Goal: Task Accomplishment & Management: Complete application form

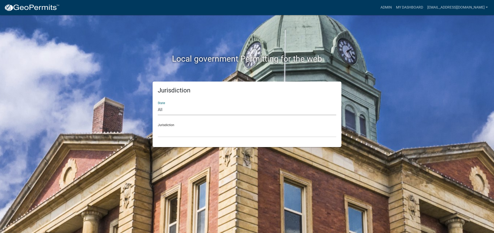
click at [161, 109] on select "All [US_STATE] [US_STATE] [US_STATE] [US_STATE] [US_STATE] [US_STATE] [US_STATE…" at bounding box center [247, 110] width 179 height 11
select select "[US_STATE]"
click at [158, 105] on select "All [US_STATE] [US_STATE] [US_STATE] [US_STATE] [US_STATE] [US_STATE] [US_STATE…" at bounding box center [247, 110] width 179 height 11
click at [162, 125] on div "Jurisdiction City of Charlestown, Indiana City of Jeffersonville, Indiana City …" at bounding box center [247, 128] width 179 height 18
click at [162, 131] on select "City of [GEOGRAPHIC_DATA], [US_STATE] City of [GEOGRAPHIC_DATA], [US_STATE] Cit…" at bounding box center [247, 132] width 179 height 11
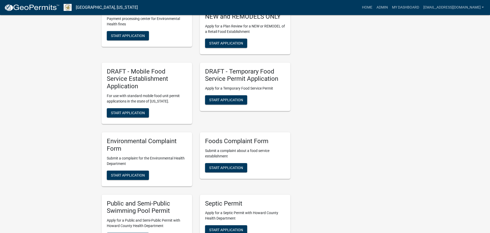
scroll to position [776, 0]
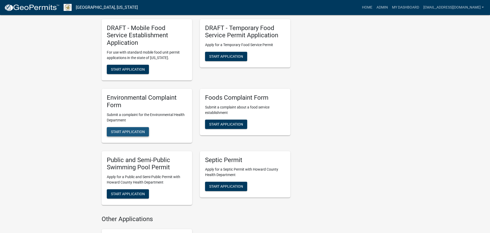
click at [133, 129] on span "Start Application" at bounding box center [128, 131] width 34 height 4
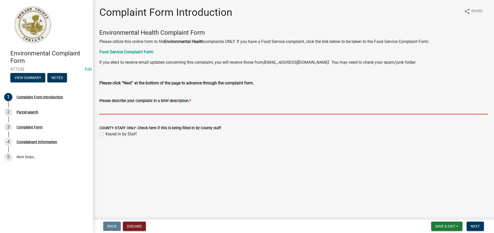
click at [110, 109] on input "Please describe your complaint in a brief description. *" at bounding box center [293, 109] width 389 height 11
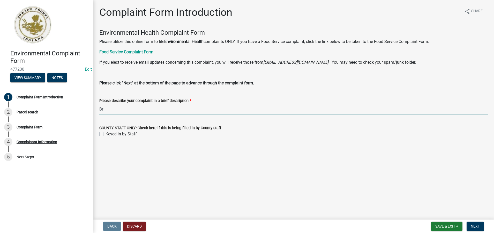
type input "B"
type input "C"
type input "Brother is 74 years old and his wife is not taking care of him. He had a stroke."
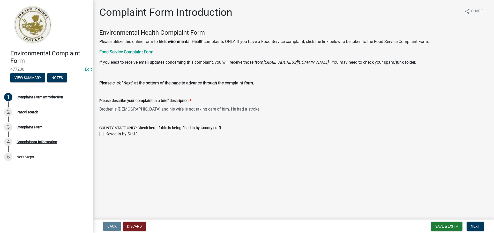
click at [106, 135] on label "Keyed in by Staff" at bounding box center [121, 134] width 31 height 6
click at [106, 134] on input "Keyed in by Staff" at bounding box center [107, 132] width 3 height 3
checkbox input "true"
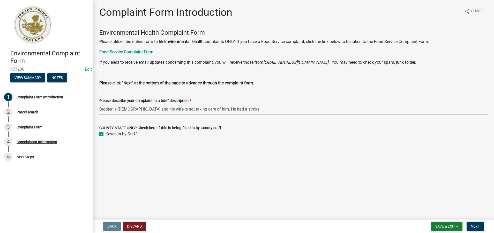
drag, startPoint x: 246, startPoint y: 111, endPoint x: 100, endPoint y: 109, distance: 145.5
click at [100, 109] on input "Brother is 74 years old and his wife is not taking care of him. He had a stroke." at bounding box center [293, 109] width 389 height 11
click at [473, 226] on span "Next" at bounding box center [475, 226] width 9 height 4
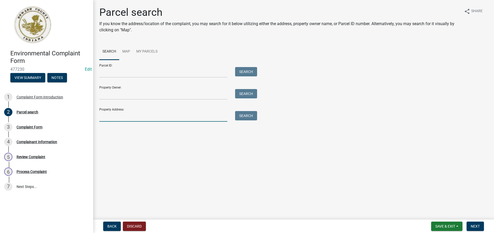
click at [102, 115] on input "Property Address:" at bounding box center [163, 116] width 128 height 11
type input "1113 S ohio ave"
click at [250, 115] on button "Search" at bounding box center [246, 115] width 22 height 9
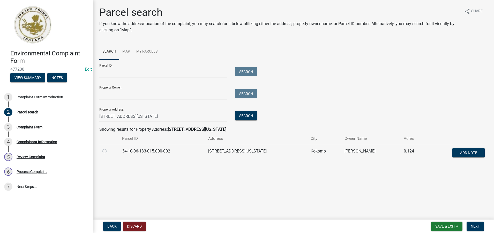
click at [109, 148] on label at bounding box center [109, 148] width 0 height 0
click at [109, 151] on input "radio" at bounding box center [110, 149] width 3 height 3
radio input "true"
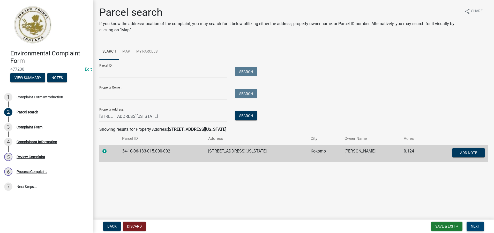
click at [476, 227] on span "Next" at bounding box center [475, 226] width 9 height 4
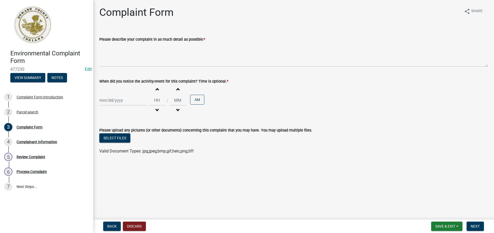
click at [99, 56] on div "Please describe your complaint in as much detail as possible: *" at bounding box center [293, 48] width 396 height 38
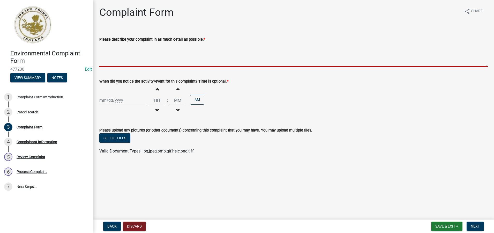
click at [104, 59] on textarea "Please describe your complaint in as much detail as possible: *" at bounding box center [293, 54] width 389 height 24
paste textarea "Brother is 74 years old and his wife is not taking care of him. He had a stroke."
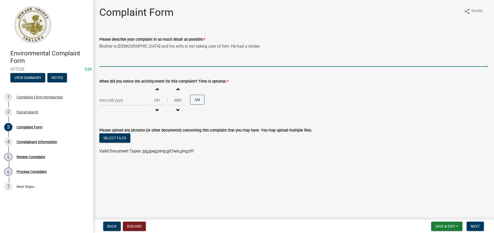
type textarea "Brother is 74 years old and his wife is not taking care of him. He had a stroke."
click at [107, 102] on div at bounding box center [122, 100] width 47 height 11
select select "9"
select select "2025"
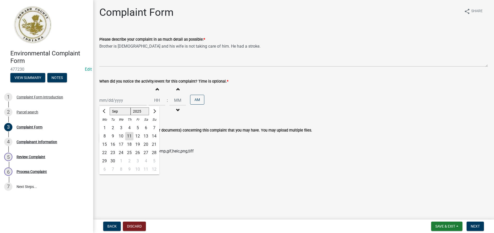
click at [130, 137] on div "11" at bounding box center [129, 136] width 8 height 8
type input "[DATE]"
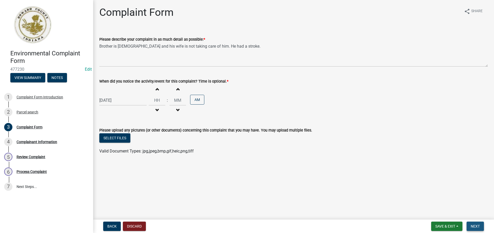
click at [474, 226] on span "Next" at bounding box center [475, 226] width 9 height 4
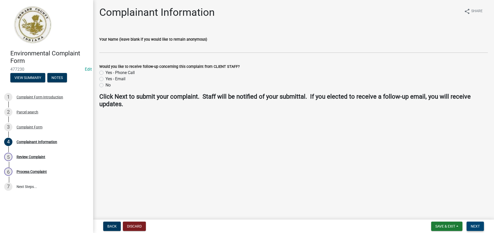
click at [475, 225] on span "Next" at bounding box center [475, 226] width 9 height 4
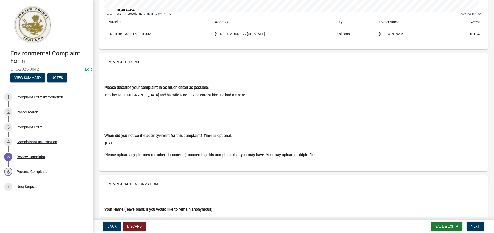
scroll to position [381, 0]
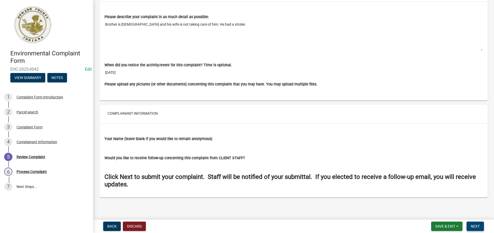
click at [478, 226] on span "Next" at bounding box center [475, 226] width 9 height 4
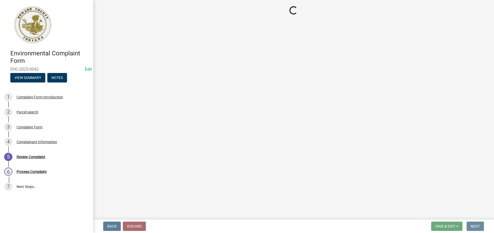
scroll to position [0, 0]
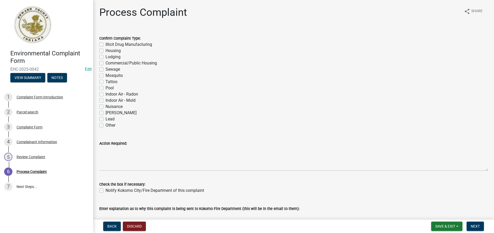
click at [106, 125] on label "Other" at bounding box center [111, 125] width 10 height 6
click at [106, 125] on input "Other" at bounding box center [107, 123] width 3 height 3
checkbox input "true"
checkbox input "false"
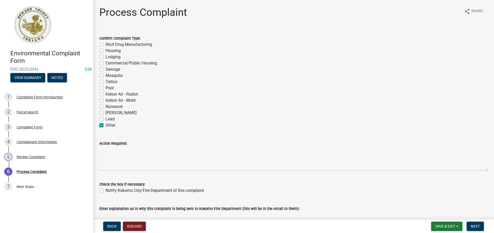
checkbox input "false"
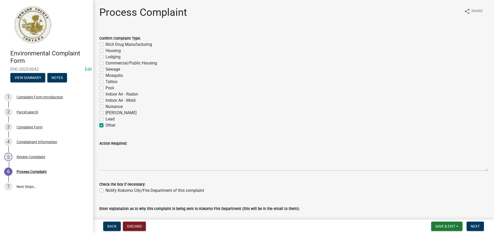
checkbox input "false"
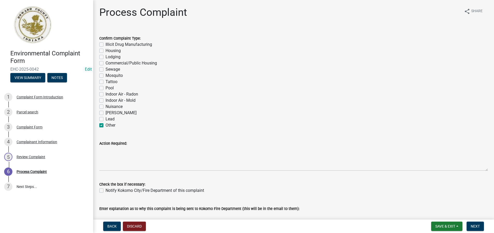
checkbox input "false"
checkbox input "true"
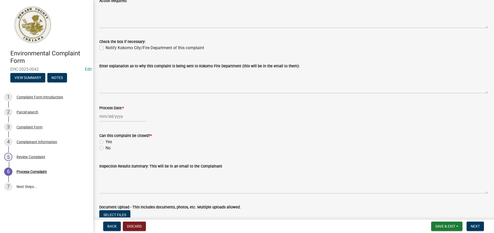
scroll to position [155, 0]
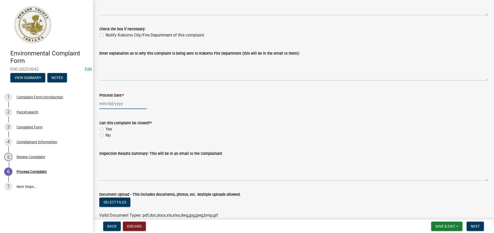
click at [110, 104] on div at bounding box center [122, 103] width 47 height 11
select select "9"
select select "2025"
click at [129, 139] on div "11" at bounding box center [129, 139] width 8 height 8
type input "[DATE]"
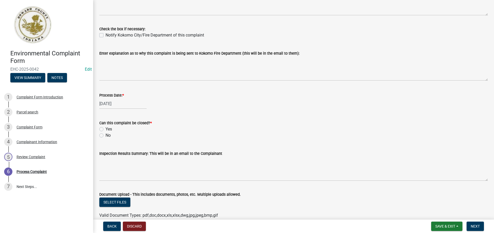
click at [106, 128] on label "Yes" at bounding box center [109, 129] width 6 height 6
click at [106, 128] on input "Yes" at bounding box center [107, 127] width 3 height 3
radio input "true"
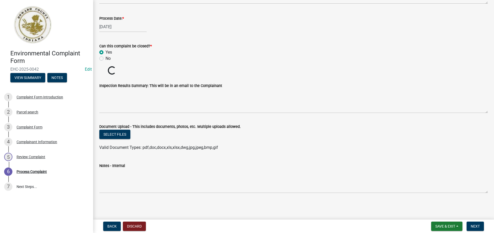
scroll to position [223, 0]
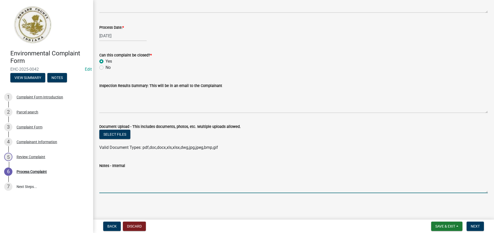
click at [104, 177] on textarea "Notes - Internal" at bounding box center [293, 181] width 389 height 24
paste textarea "Brother is 74 years old and his wife is not taking care of him. He had a stroke."
click at [207, 172] on textarea "***9/11/25- Caller Joseph Wilson 765-461-0303 called and Brother is 74 years ol…" at bounding box center [293, 181] width 389 height 24
click at [370, 173] on textarea "***9/11/25- Caller Joseph Wilson 765-461-0303 called and stated his brother is …" at bounding box center [293, 181] width 389 height 24
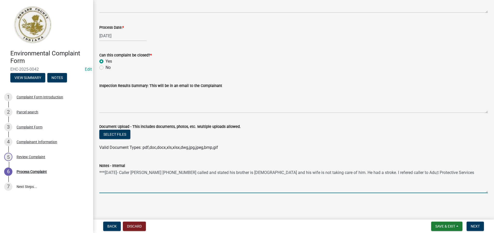
click at [380, 173] on textarea "***9/11/25- Caller Joseph Wilson 765-461-0303 called and stated his brother is …" at bounding box center [293, 181] width 389 height 24
click at [410, 172] on textarea "***9/11/25- Caller Joseph Wilson 765-461-0303 called and stated his brother is …" at bounding box center [293, 181] width 389 height 24
click at [451, 172] on textarea "***9/11/25- Caller Joseph Wilson 765-461-0303 called and stated his brother is …" at bounding box center [293, 181] width 389 height 24
type textarea "***9/11/25- Caller Joseph Wilson 765-461-0303 called and stated his brother is …"
click at [453, 227] on span "Save & Exit" at bounding box center [446, 226] width 20 height 4
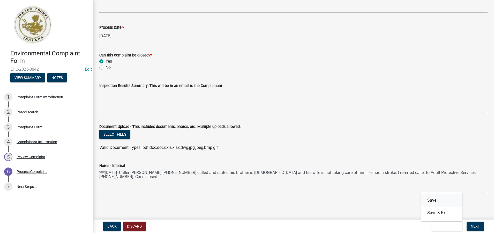
click at [433, 200] on button "Save" at bounding box center [441, 200] width 41 height 12
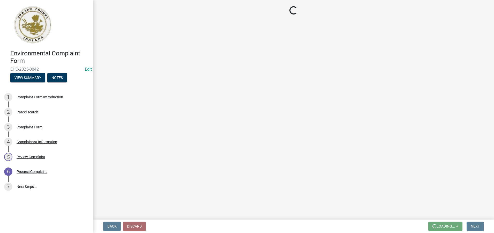
scroll to position [0, 0]
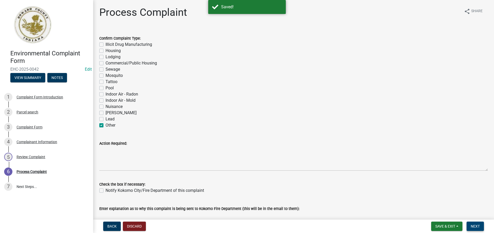
click at [475, 226] on span "Next" at bounding box center [475, 226] width 9 height 4
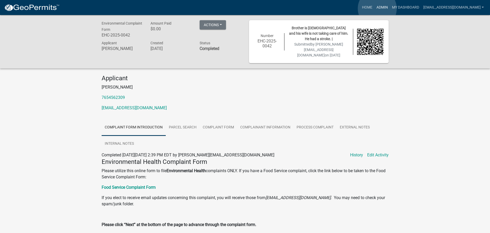
click at [378, 9] on link "Admin" at bounding box center [383, 8] width 16 height 10
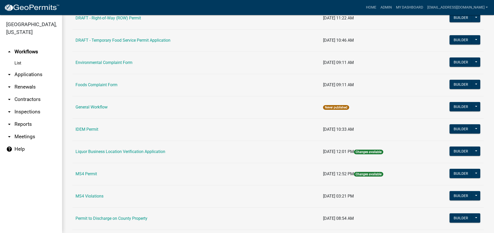
scroll to position [311, 0]
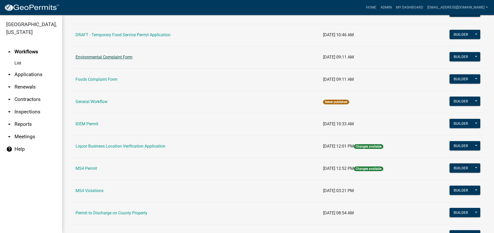
click at [125, 55] on link "Environmental Complaint Form" at bounding box center [104, 57] width 57 height 5
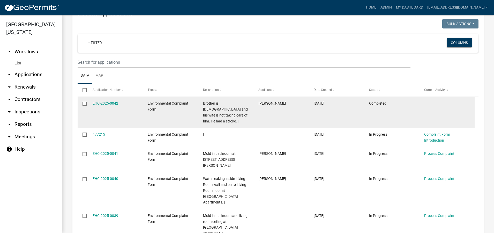
scroll to position [207, 0]
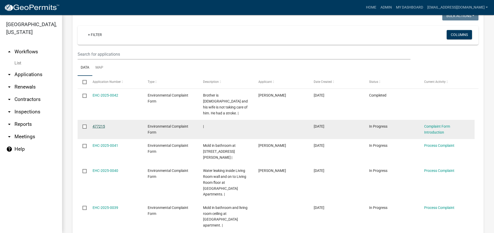
click at [101, 124] on link "477215" at bounding box center [99, 126] width 12 height 4
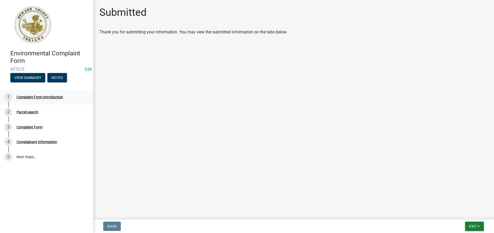
click at [53, 96] on div "Complaint Form Introduction" at bounding box center [40, 97] width 47 height 4
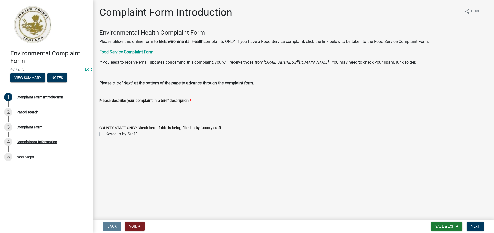
click at [103, 109] on input "Please describe your complaint in a brief description. *" at bounding box center [293, 109] width 389 height 11
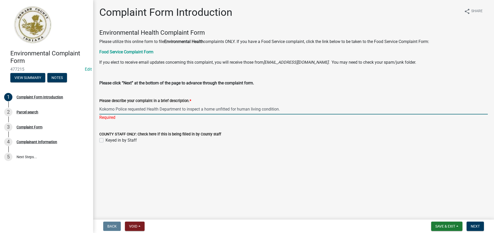
type input "Kokomo Police requested Health Department to inspect a home unfitted for human …"
click at [102, 141] on wm-data-entity-input "COUNTY STAFF ONLY: Check here if this is being filled in by County staff Keyed …" at bounding box center [293, 136] width 389 height 23
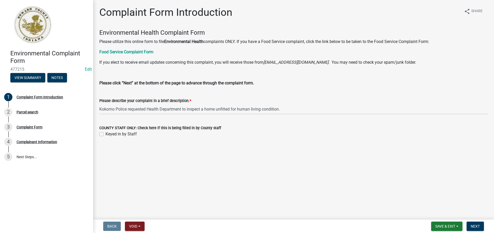
click at [106, 135] on label "Keyed in by Staff" at bounding box center [121, 134] width 31 height 6
click at [106, 134] on input "Keyed in by Staff" at bounding box center [107, 132] width 3 height 3
checkbox input "true"
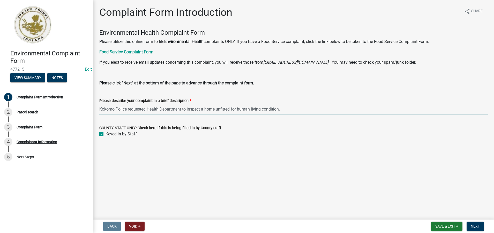
drag, startPoint x: 289, startPoint y: 107, endPoint x: 99, endPoint y: 106, distance: 190.0
click at [99, 106] on div "Please describe your complaint in a brief description. * Kokomo Police requeste…" at bounding box center [293, 102] width 396 height 24
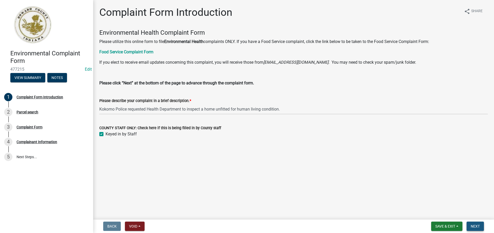
click at [475, 226] on span "Next" at bounding box center [475, 226] width 9 height 4
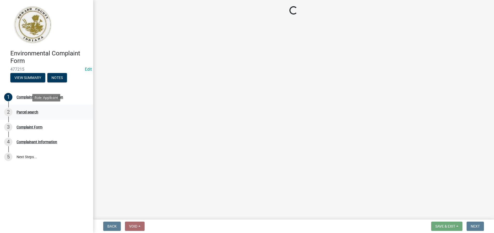
click at [24, 111] on div "Parcel search" at bounding box center [28, 112] width 22 height 4
click at [201, 187] on main "Loading..." at bounding box center [293, 108] width 401 height 217
click at [42, 97] on div "Complaint Form Introduction" at bounding box center [40, 97] width 47 height 4
click at [43, 97] on div "Complaint Form Introduction" at bounding box center [40, 97] width 47 height 4
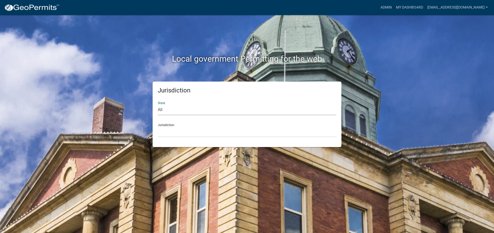
click at [160, 110] on select "All [US_STATE] [US_STATE] [US_STATE] [US_STATE] [US_STATE] [US_STATE] [US_STATE…" at bounding box center [247, 110] width 179 height 11
select select "[US_STATE]"
click at [158, 105] on select "All [US_STATE] [US_STATE] [US_STATE] [US_STATE] [US_STATE] [US_STATE] [US_STATE…" at bounding box center [247, 110] width 179 height 11
click at [160, 123] on div "Jurisdiction City of Charlestown, Indiana City of Jeffersonville, Indiana City …" at bounding box center [247, 128] width 179 height 18
click at [161, 129] on select "City of [GEOGRAPHIC_DATA], [US_STATE] City of [GEOGRAPHIC_DATA], [US_STATE] Cit…" at bounding box center [247, 132] width 179 height 11
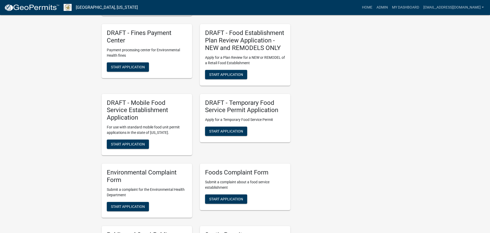
scroll to position [725, 0]
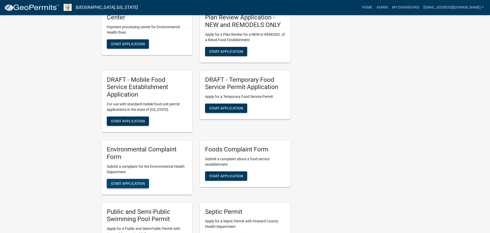
click at [139, 181] on span "Start Application" at bounding box center [128, 183] width 34 height 4
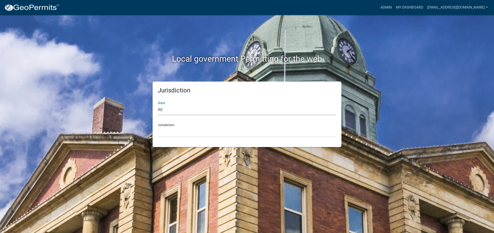
click at [159, 111] on select "All [US_STATE] [US_STATE] [US_STATE] [US_STATE] [US_STATE] [US_STATE] [US_STATE…" at bounding box center [247, 110] width 179 height 11
select select "[US_STATE]"
click at [158, 105] on select "All [US_STATE] [US_STATE] [US_STATE] [US_STATE] [US_STATE] [US_STATE] [US_STATE…" at bounding box center [247, 110] width 179 height 11
click at [165, 133] on select "City of [GEOGRAPHIC_DATA], [US_STATE] City of [GEOGRAPHIC_DATA], [US_STATE] Cit…" at bounding box center [247, 132] width 179 height 11
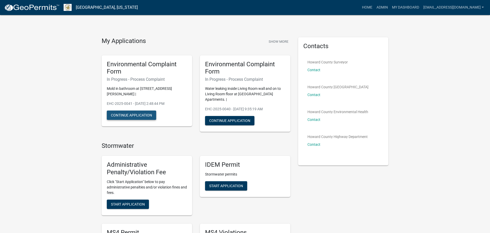
click at [142, 116] on button "Continue Application" at bounding box center [131, 115] width 49 height 9
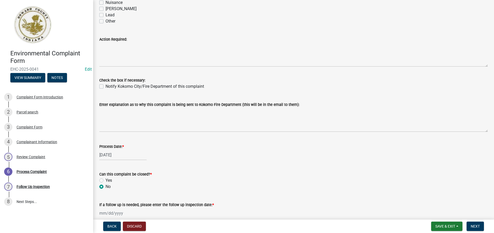
scroll to position [104, 0]
click at [52, 97] on div "Complaint Form Introduction" at bounding box center [40, 97] width 47 height 4
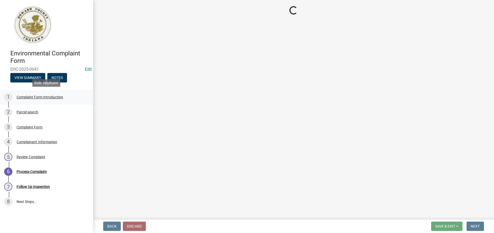
scroll to position [0, 0]
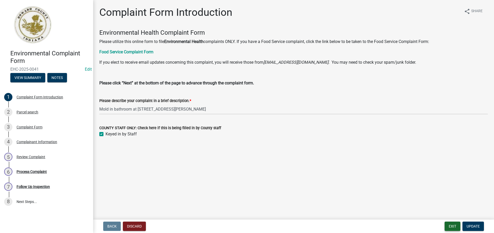
click at [451, 227] on button "Exit" at bounding box center [453, 226] width 16 height 9
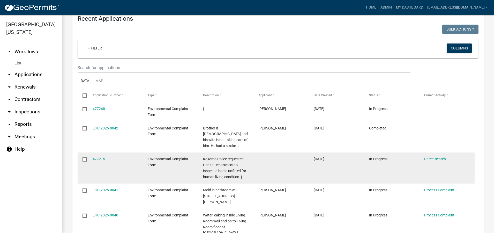
scroll to position [181, 0]
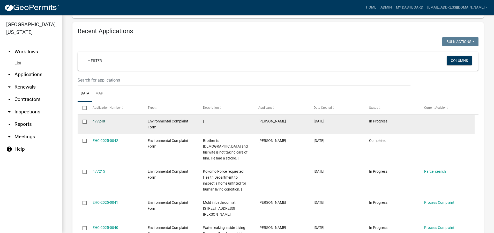
click at [97, 120] on link "477248" at bounding box center [99, 121] width 12 height 4
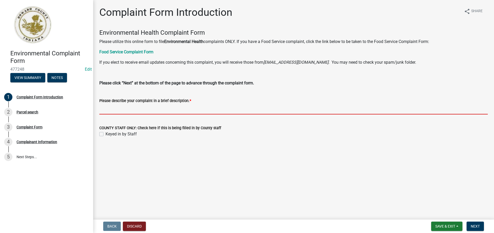
click at [105, 111] on input "Please describe your complaint in a brief description. *" at bounding box center [293, 109] width 389 height 11
paste input "Kokomo Police requested Health Department to inspect a home unfitted for human …"
type input "Kokomo Police requested Health Department to inspect a home unfitted for human …"
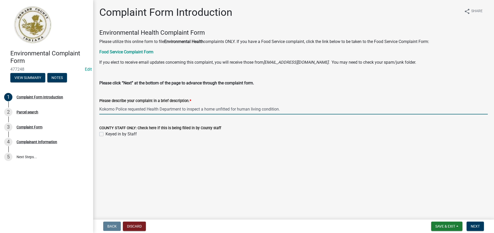
drag, startPoint x: 292, startPoint y: 108, endPoint x: 95, endPoint y: 101, distance: 196.6
click at [95, 101] on div "Complaint Form Introduction share Share Environmental Health Complaint Form Ple…" at bounding box center [293, 76] width 401 height 140
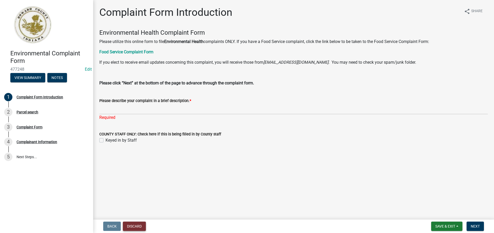
click at [138, 227] on button "Discard" at bounding box center [134, 226] width 23 height 9
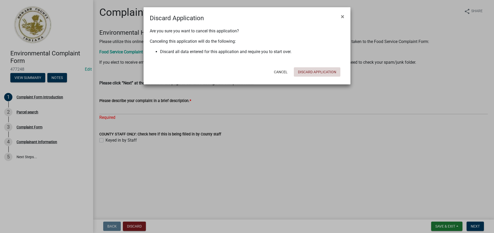
click at [312, 73] on button "Discard Application" at bounding box center [317, 71] width 47 height 9
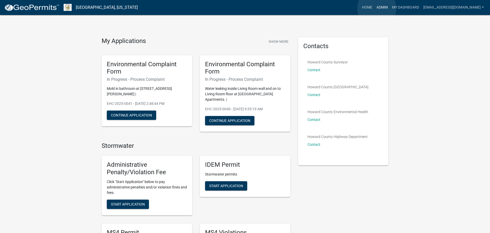
click at [377, 8] on link "Admin" at bounding box center [383, 8] width 16 height 10
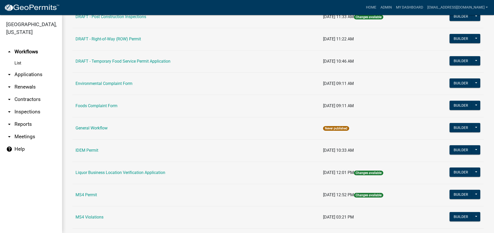
scroll to position [285, 0]
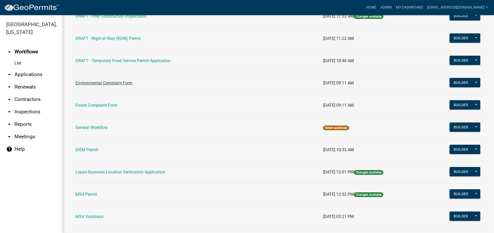
click at [120, 84] on link "Environmental Complaint Form" at bounding box center [104, 82] width 57 height 5
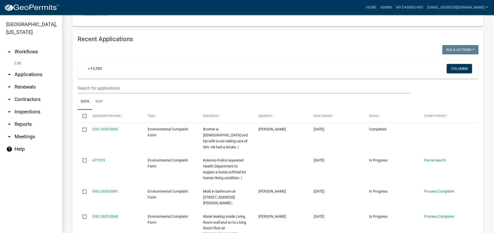
scroll to position [181, 0]
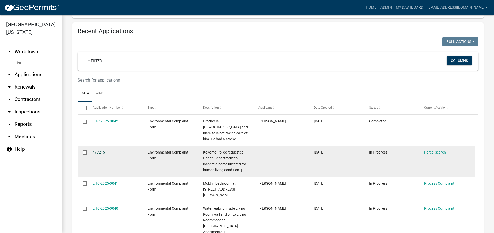
click at [97, 150] on link "477215" at bounding box center [99, 152] width 12 height 4
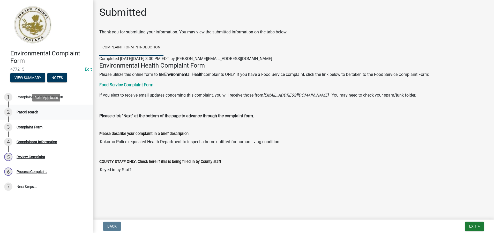
click at [30, 112] on div "Parcel search" at bounding box center [28, 112] width 22 height 4
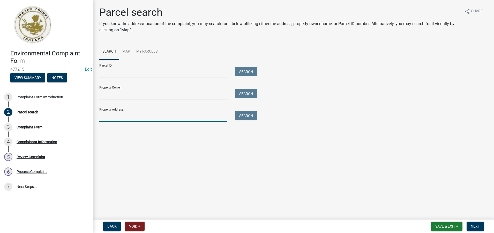
click at [106, 113] on input "Property Address:" at bounding box center [163, 116] width 128 height 11
type input "3266 e 100 n"
click at [249, 117] on button "Search" at bounding box center [246, 115] width 22 height 9
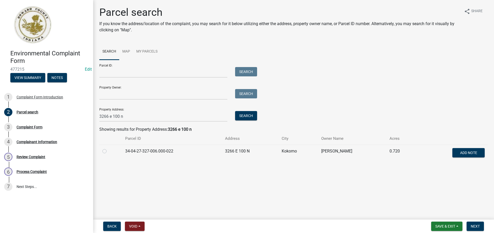
click at [109, 148] on label at bounding box center [109, 148] width 0 height 0
click at [109, 151] on input "radio" at bounding box center [110, 149] width 3 height 3
radio input "true"
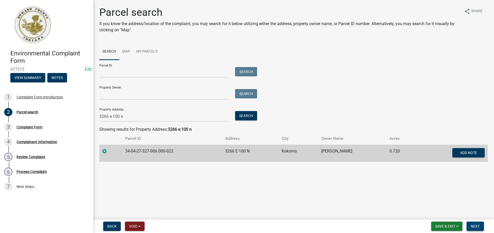
click at [474, 227] on span "Next" at bounding box center [475, 226] width 9 height 4
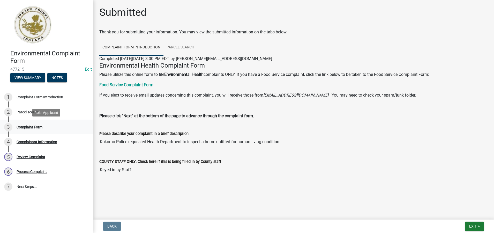
click at [31, 127] on div "Complaint Form" at bounding box center [30, 127] width 26 height 4
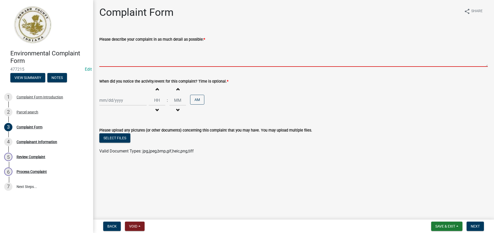
click at [115, 59] on textarea "Please describe your complaint in as much detail as possible: *" at bounding box center [293, 54] width 389 height 24
paste textarea "Kokomo Police requested Health Department to inspect a home unfitted for human …"
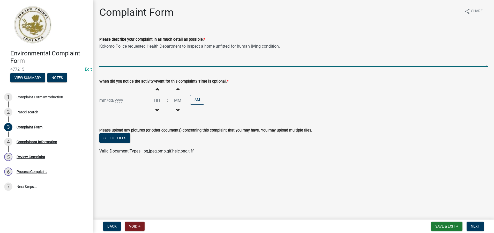
type textarea "Kokomo Police requested Health Department to inspect a home unfitted for human …"
click at [107, 101] on div at bounding box center [122, 100] width 47 height 11
select select "9"
select select "2025"
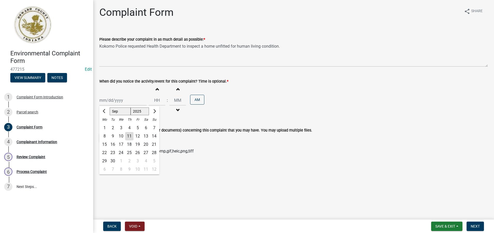
click at [129, 136] on div "11" at bounding box center [129, 136] width 8 height 8
type input "[DATE]"
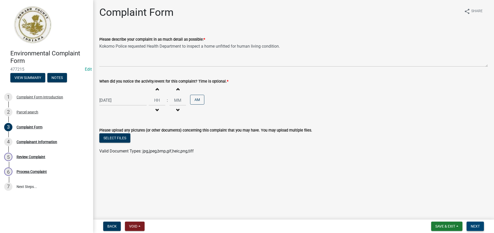
click at [474, 225] on span "Next" at bounding box center [475, 226] width 9 height 4
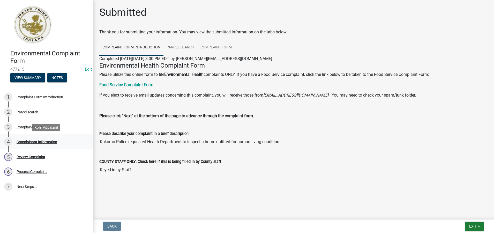
click at [42, 142] on div "Complainant Information" at bounding box center [37, 142] width 41 height 4
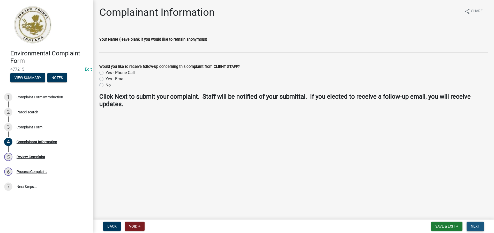
click at [477, 227] on span "Next" at bounding box center [475, 226] width 9 height 4
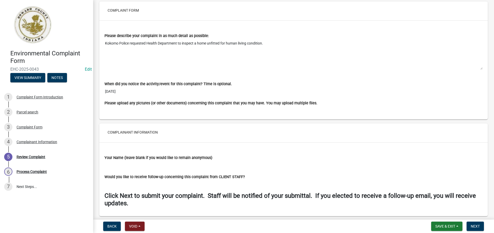
scroll to position [381, 0]
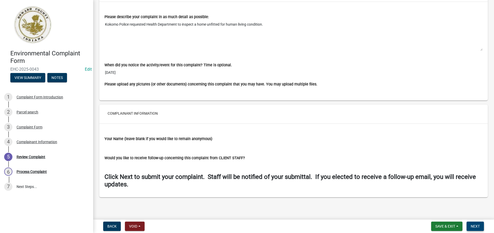
click at [481, 226] on button "Next" at bounding box center [475, 226] width 17 height 9
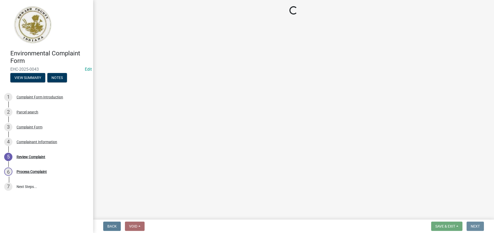
scroll to position [0, 0]
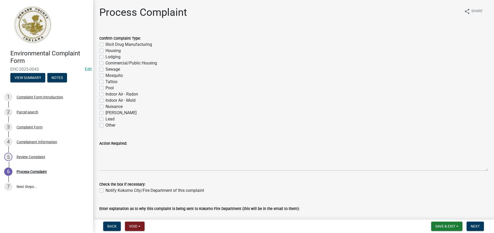
click at [106, 51] on label "Housing" at bounding box center [113, 51] width 15 height 6
click at [106, 51] on input "Housing" at bounding box center [107, 49] width 3 height 3
checkbox input "true"
checkbox input "false"
checkbox input "true"
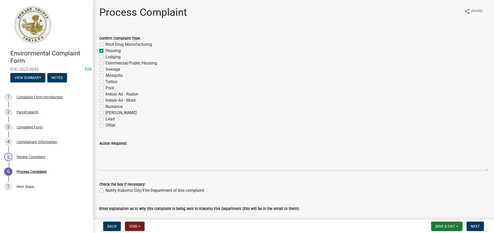
checkbox input "false"
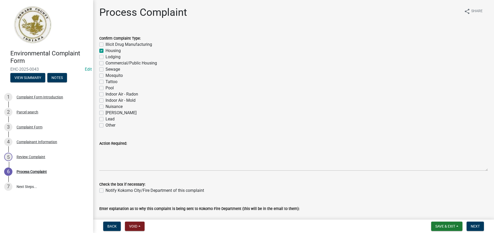
checkbox input "false"
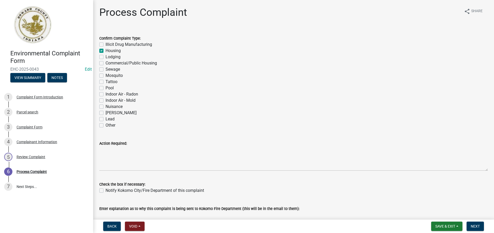
checkbox input "false"
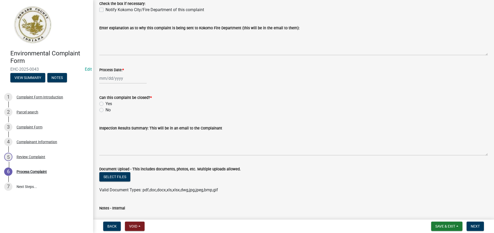
scroll to position [181, 0]
click at [111, 79] on div at bounding box center [122, 77] width 47 height 11
select select "9"
select select "2025"
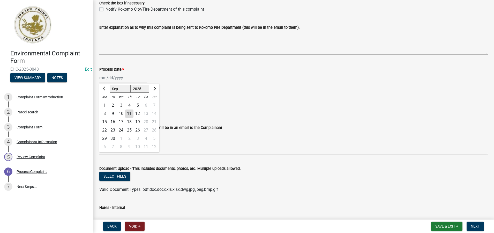
click at [130, 113] on div "11" at bounding box center [129, 113] width 8 height 8
type input "[DATE]"
click at [106, 109] on label "No" at bounding box center [108, 109] width 5 height 6
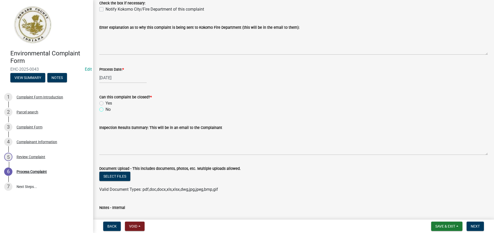
click at [106, 109] on input "No" at bounding box center [107, 107] width 3 height 3
radio input "true"
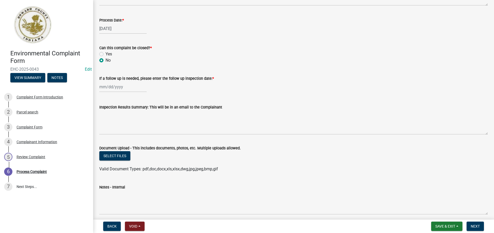
scroll to position [252, 0]
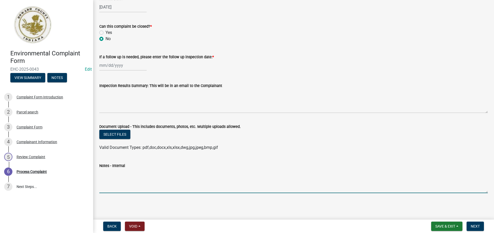
click at [111, 180] on textarea "Notes - Internal" at bounding box center [293, 181] width 389 height 24
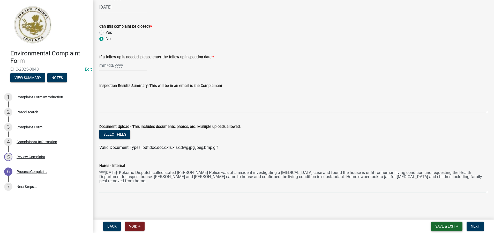
type textarea "***[DATE]- Kokomo Dispatch called stated [PERSON_NAME] Police was at a resident…"
click at [443, 225] on span "Save & Exit" at bounding box center [446, 226] width 20 height 4
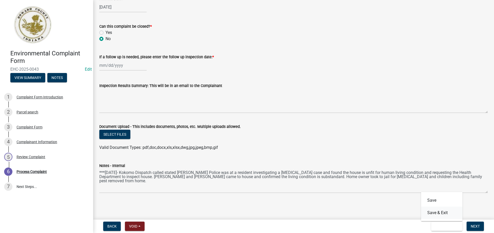
click at [435, 211] on button "Save & Exit" at bounding box center [441, 213] width 41 height 12
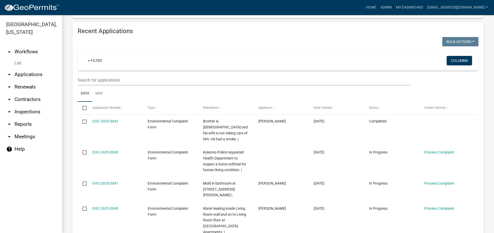
scroll to position [207, 0]
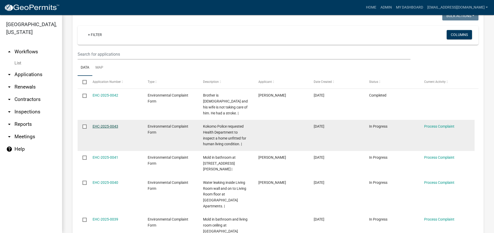
click at [103, 124] on link "EHC-2025-0043" at bounding box center [106, 126] width 26 height 4
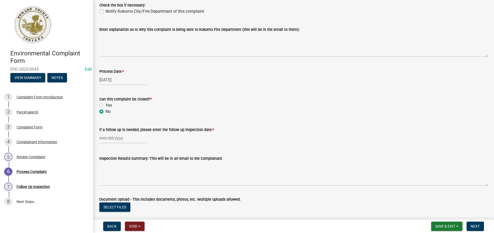
scroll to position [181, 0]
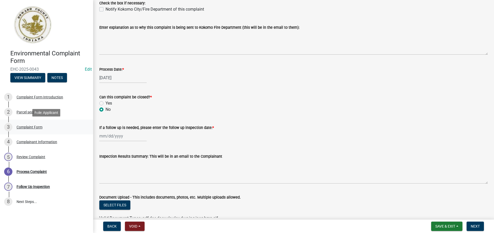
click at [32, 126] on div "Complaint Form" at bounding box center [30, 127] width 26 height 4
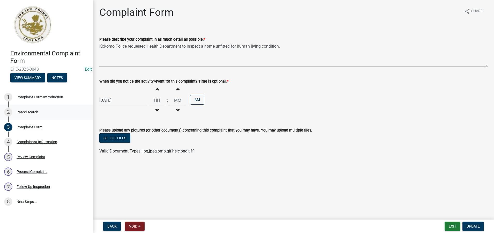
click at [32, 112] on div "Parcel search" at bounding box center [28, 112] width 22 height 4
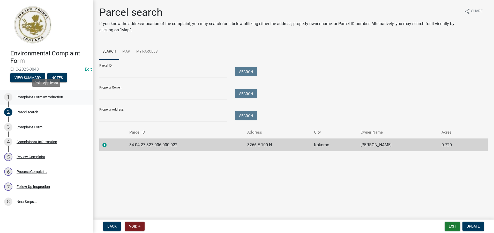
click at [32, 98] on div "Complaint Form Introduction" at bounding box center [40, 97] width 47 height 4
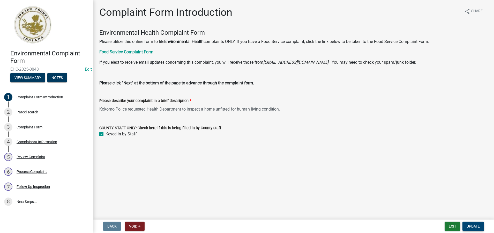
click at [479, 227] on span "Update" at bounding box center [473, 226] width 13 height 4
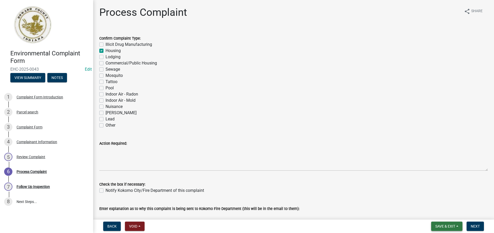
click at [446, 226] on span "Save & Exit" at bounding box center [446, 226] width 20 height 4
click at [440, 214] on button "Save & Exit" at bounding box center [441, 213] width 41 height 12
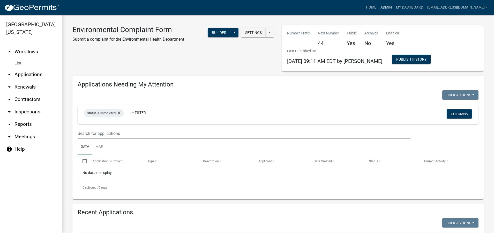
click at [383, 7] on link "Admin" at bounding box center [387, 8] width 16 height 10
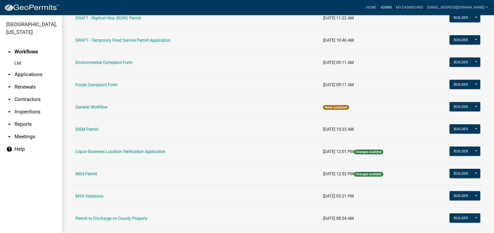
scroll to position [311, 0]
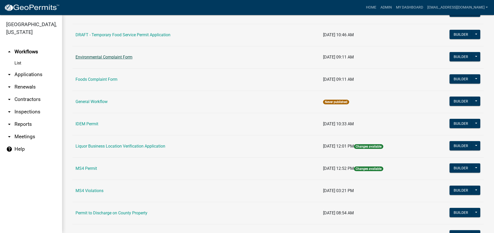
click at [114, 56] on link "Environmental Complaint Form" at bounding box center [104, 57] width 57 height 5
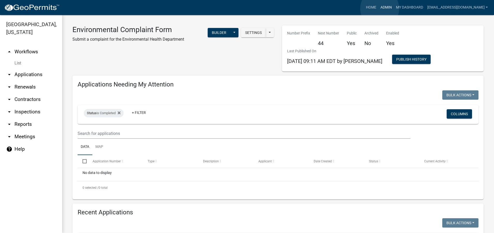
click at [380, 9] on link "Admin" at bounding box center [387, 8] width 16 height 10
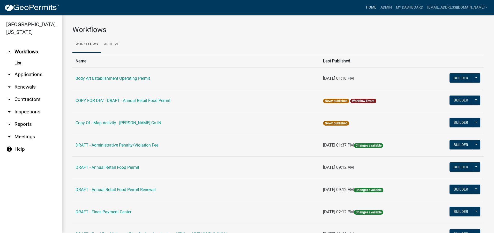
click at [366, 9] on link "Home" at bounding box center [371, 8] width 14 height 10
